Goal: Share content

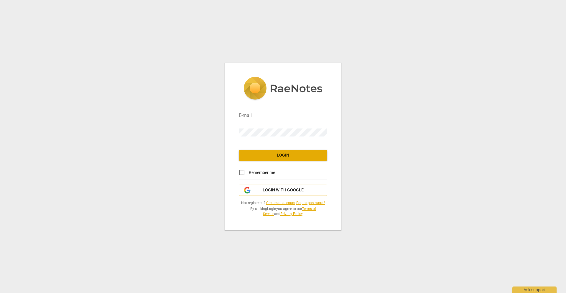
click at [258, 196] on div "E-mail Password Login Remember me Login with Google Not registered? Create an a…" at bounding box center [283, 147] width 117 height 168
click at [259, 189] on span "Login with Google" at bounding box center [283, 190] width 78 height 6
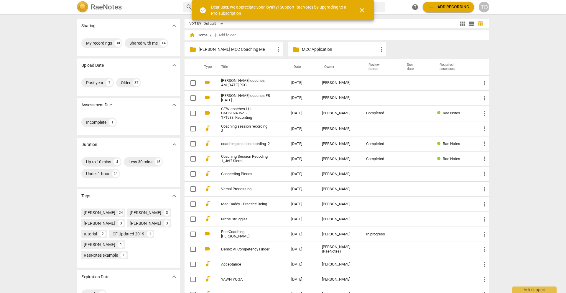
click at [81, 2] on img at bounding box center [83, 7] width 12 height 12
click at [362, 12] on span "close" at bounding box center [362, 10] width 7 height 7
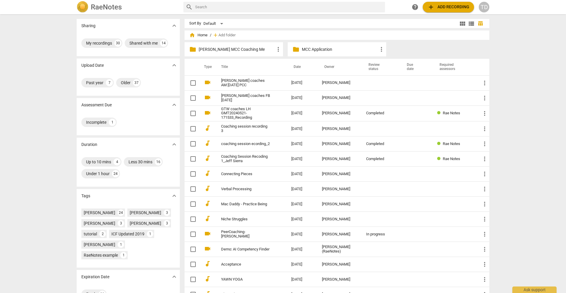
click at [310, 51] on p "MCC Application" at bounding box center [340, 49] width 76 height 6
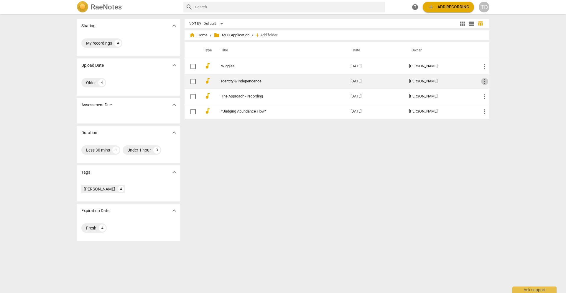
click at [484, 81] on span "more_vert" at bounding box center [484, 81] width 7 height 7
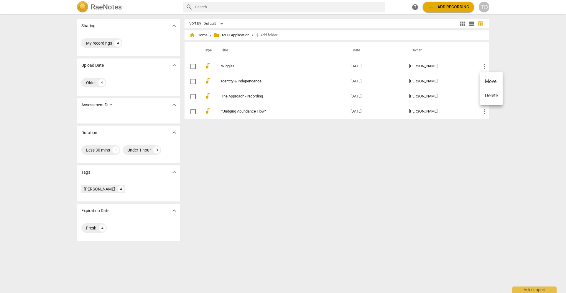
click at [462, 80] on div at bounding box center [283, 146] width 566 height 293
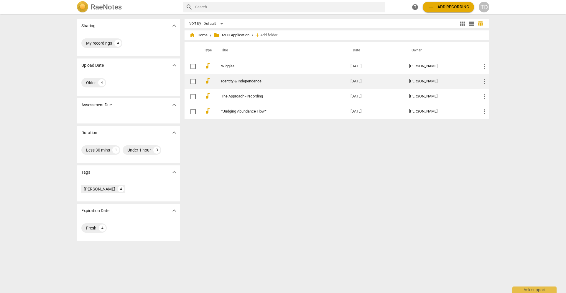
click at [269, 80] on link "Identity & Independence" at bounding box center [275, 81] width 108 height 4
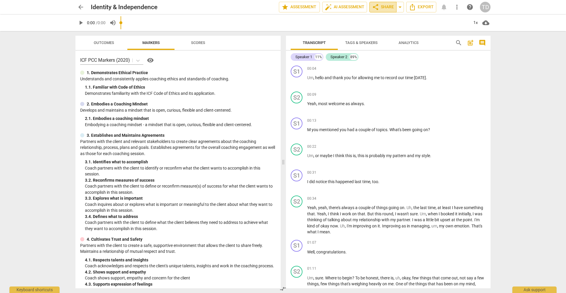
click at [385, 7] on span "share Share" at bounding box center [383, 7] width 22 height 7
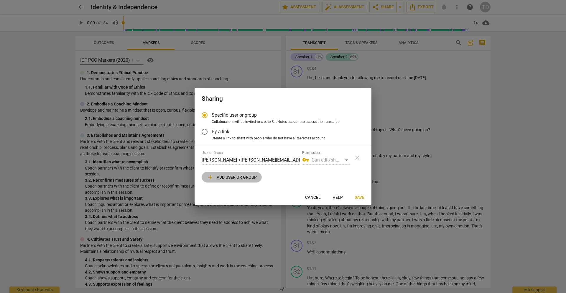
click at [233, 176] on span "add Add user or group" at bounding box center [232, 176] width 50 height 7
radio input "false"
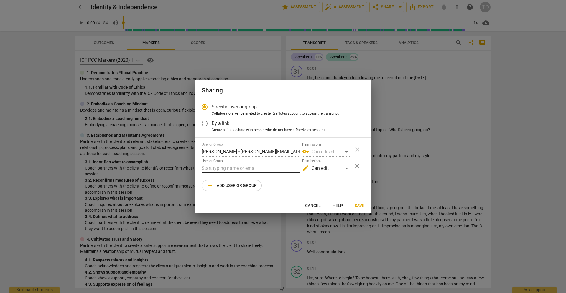
click at [244, 166] on input "text" at bounding box center [251, 167] width 98 height 9
paste input "sally@wholelifestrategies.com"
type input "sally@wholelifestrategies.com"
click at [357, 205] on span "Save" at bounding box center [360, 206] width 10 height 6
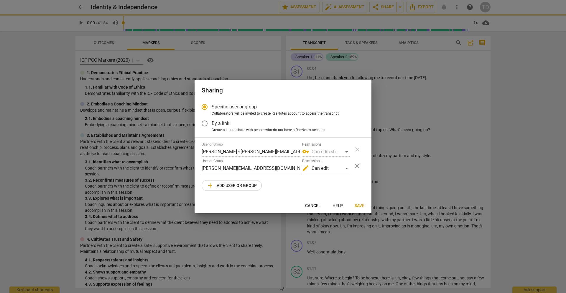
radio input "false"
type input "Sally Carroll <sally@wholelifestrategies.com>"
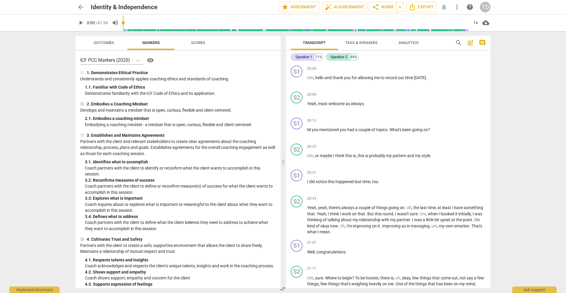
click at [207, 23] on input "range" at bounding box center [296, 22] width 346 height 19
click at [81, 23] on span "play_arrow" at bounding box center [80, 22] width 7 height 7
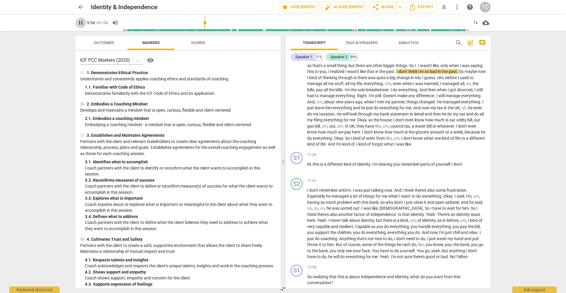
click at [81, 23] on span "pause" at bounding box center [80, 22] width 7 height 7
type input "595"
